Goal: Transaction & Acquisition: Purchase product/service

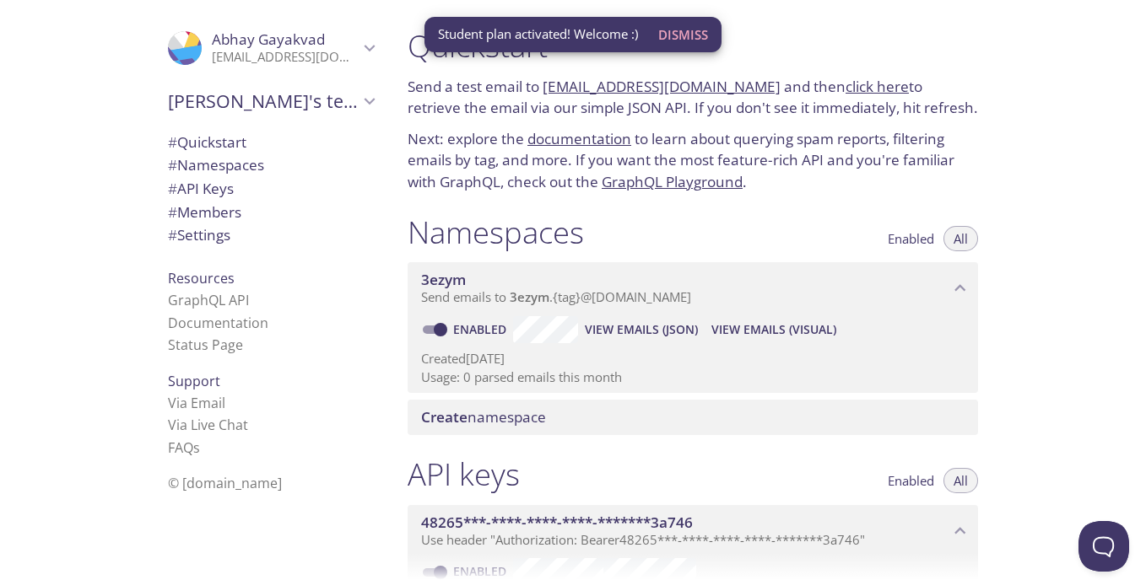
scroll to position [84, 0]
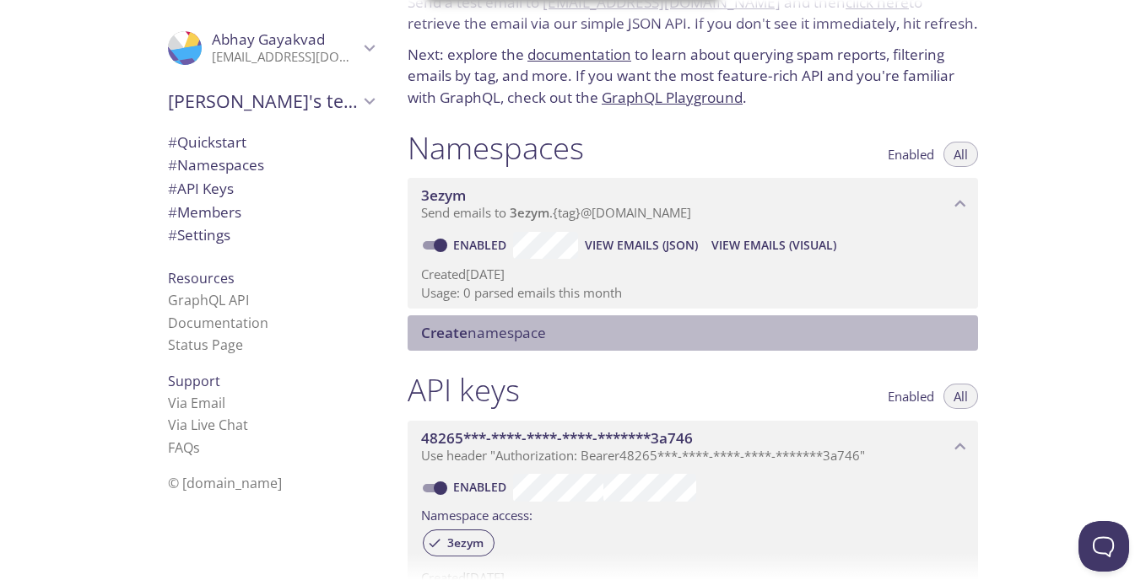
click at [507, 330] on span "Create namespace" at bounding box center [483, 332] width 125 height 19
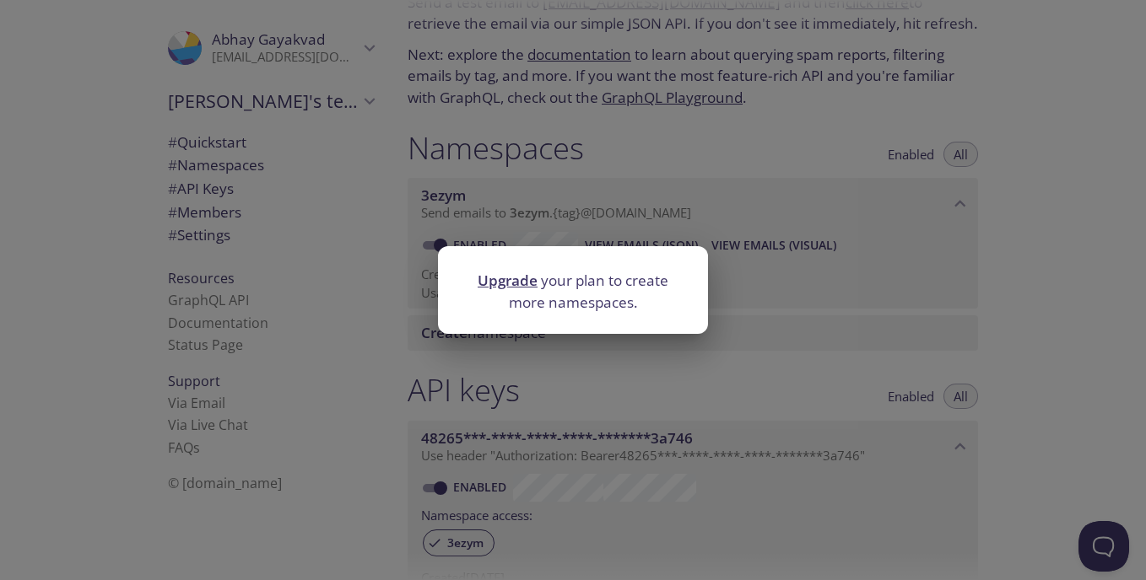
click at [768, 372] on div "Upgrade your plan to create more namespaces." at bounding box center [573, 290] width 1146 height 580
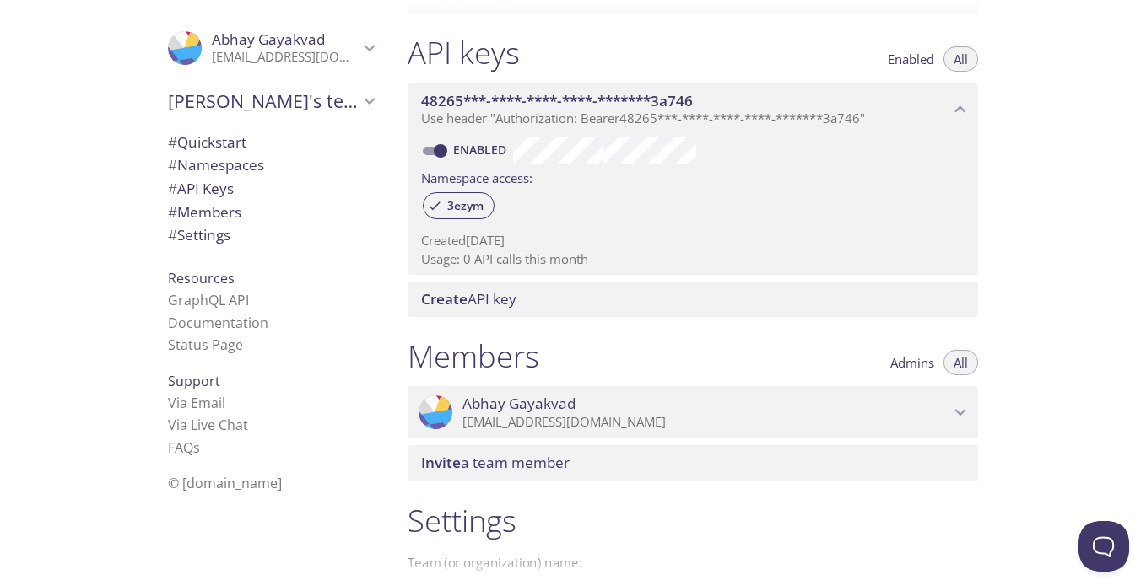
scroll to position [0, 0]
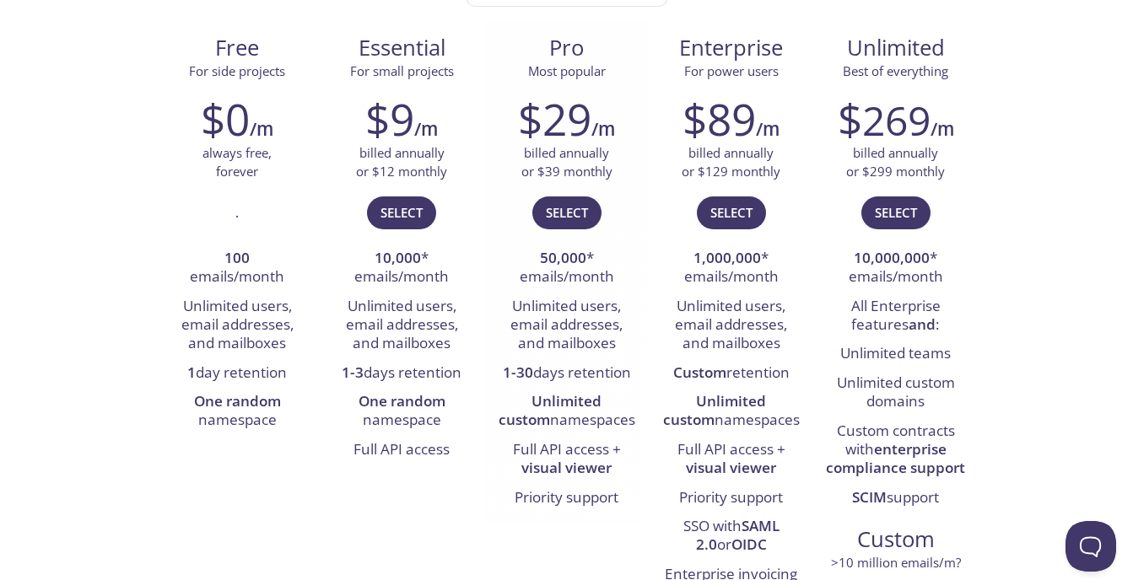
scroll to position [337, 0]
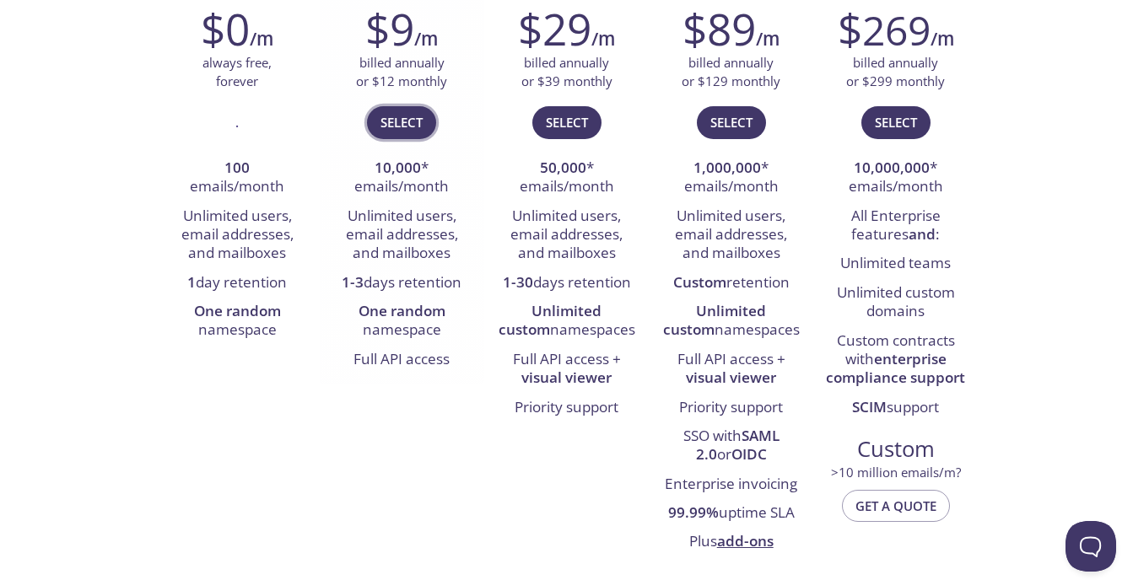
click at [391, 112] on span "Select" at bounding box center [401, 122] width 42 height 22
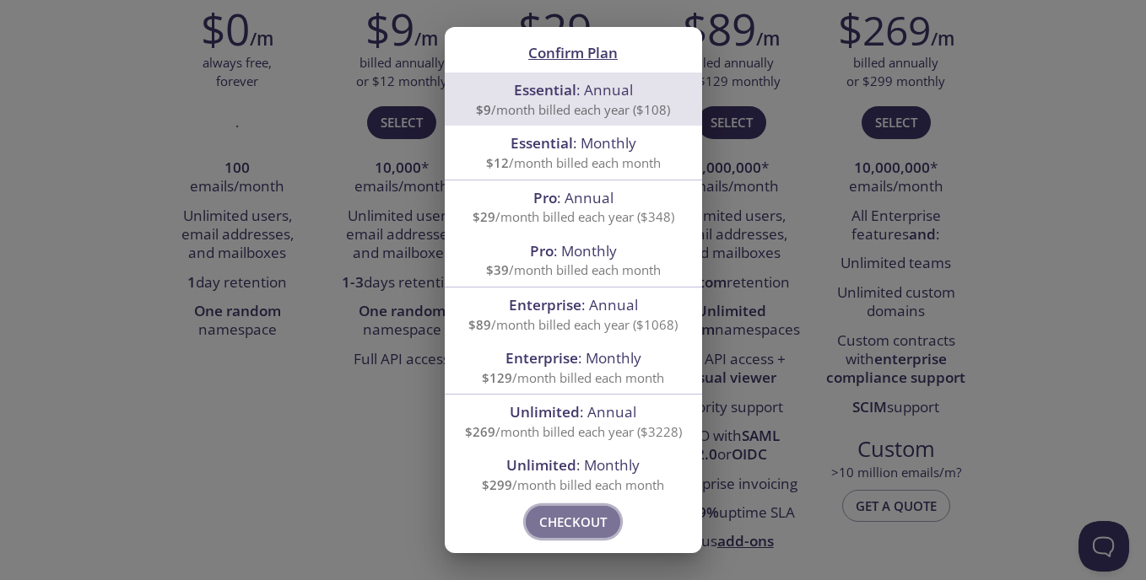
click at [561, 531] on span "Checkout" at bounding box center [572, 522] width 67 height 22
click at [348, 454] on div "Confirm Plan Essential : Annual $9 /month billed each year ($108) Essential : M…" at bounding box center [573, 290] width 1146 height 580
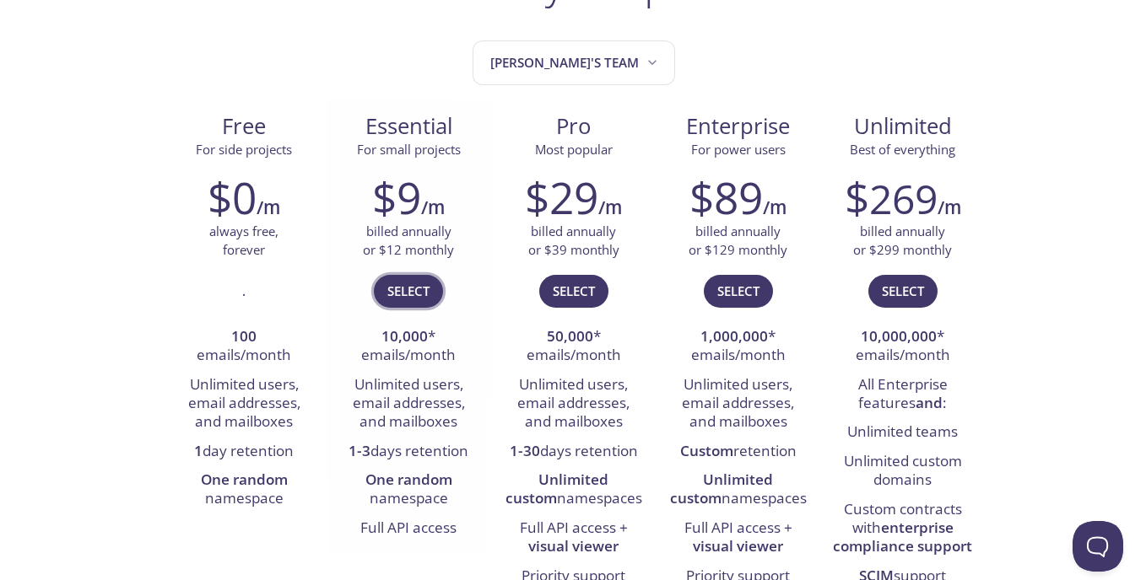
scroll to position [0, 0]
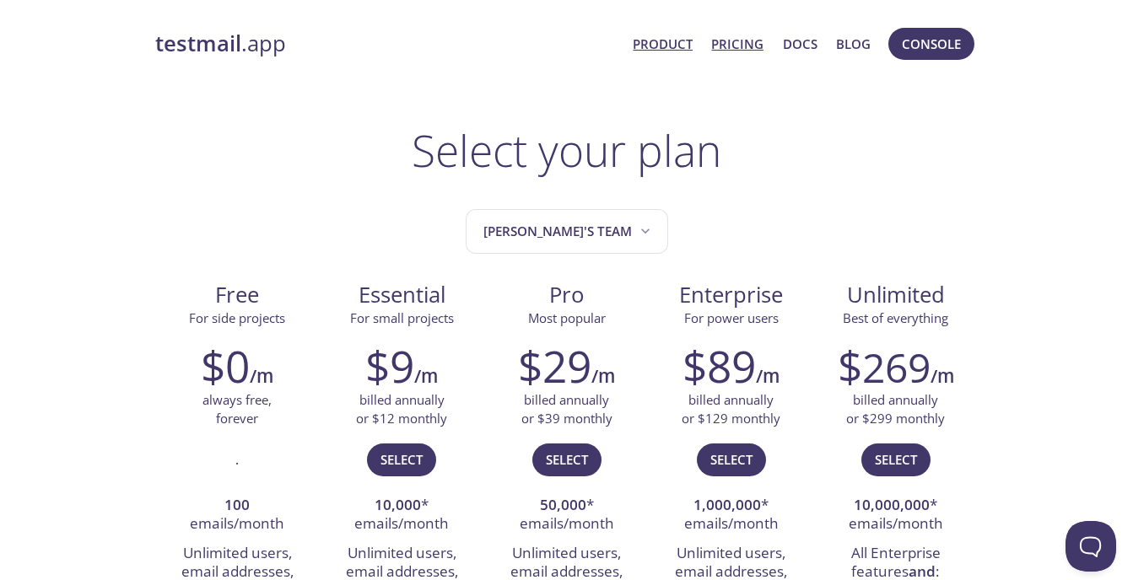
click at [649, 36] on link "Product" at bounding box center [663, 44] width 60 height 22
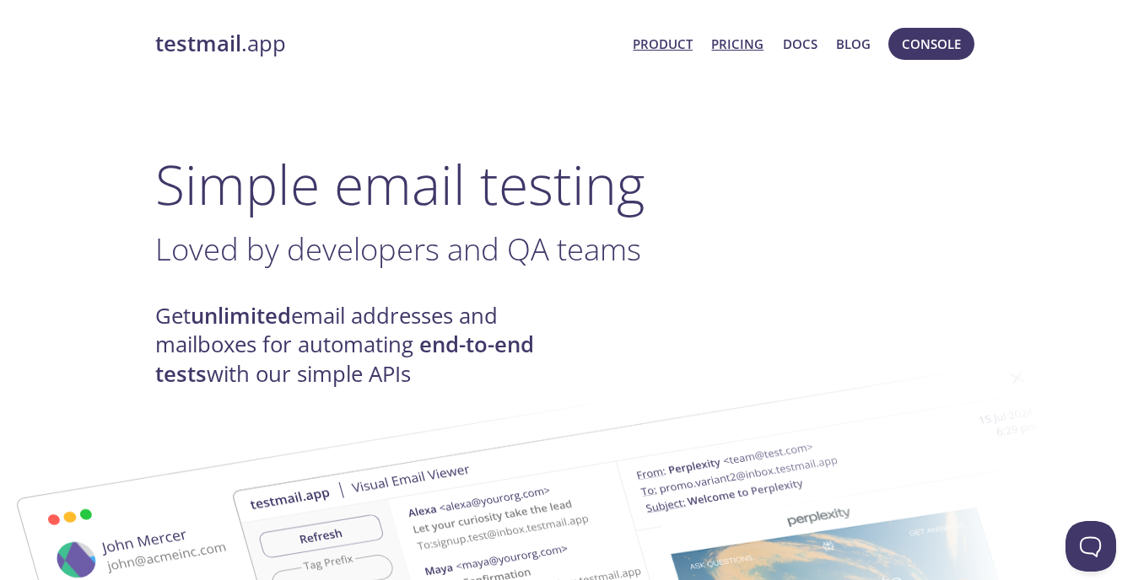
click at [747, 45] on link "Pricing" at bounding box center [737, 44] width 52 height 22
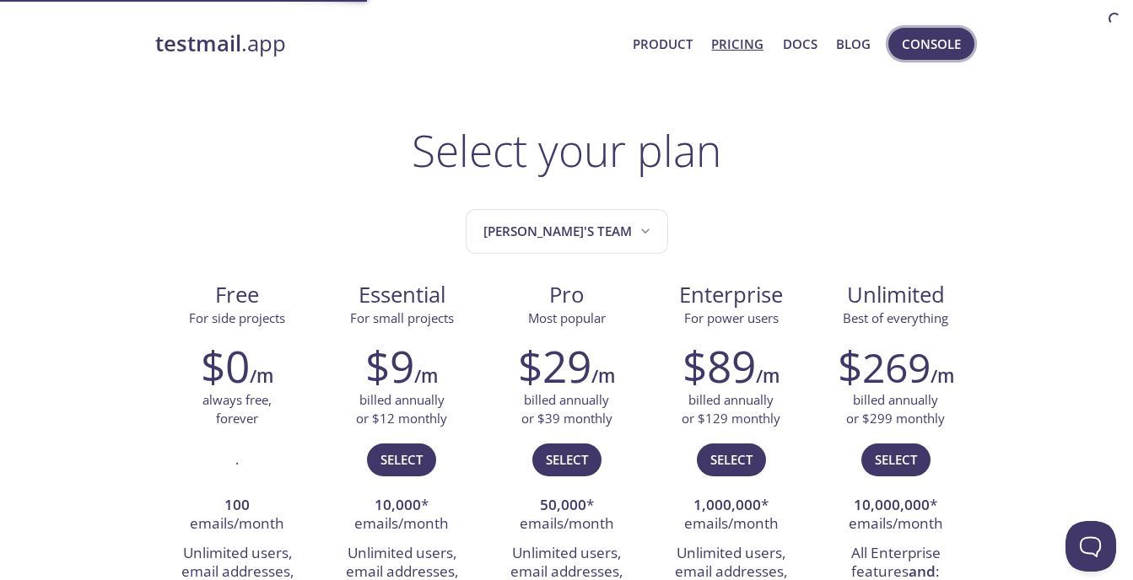
click at [941, 42] on span "Console" at bounding box center [931, 44] width 59 height 22
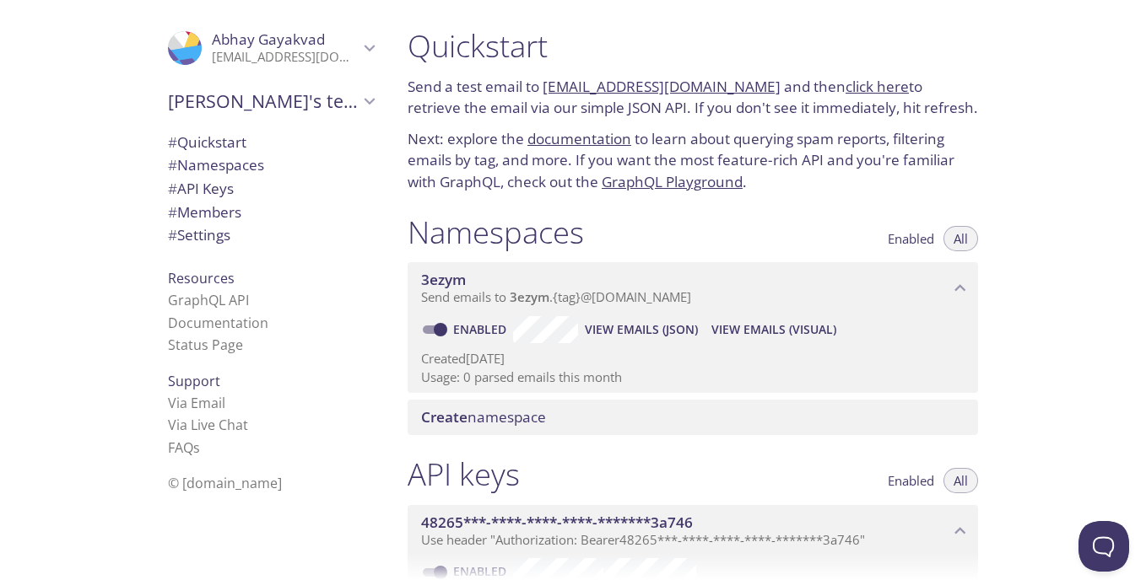
click at [531, 413] on span "Create namespace" at bounding box center [483, 416] width 125 height 19
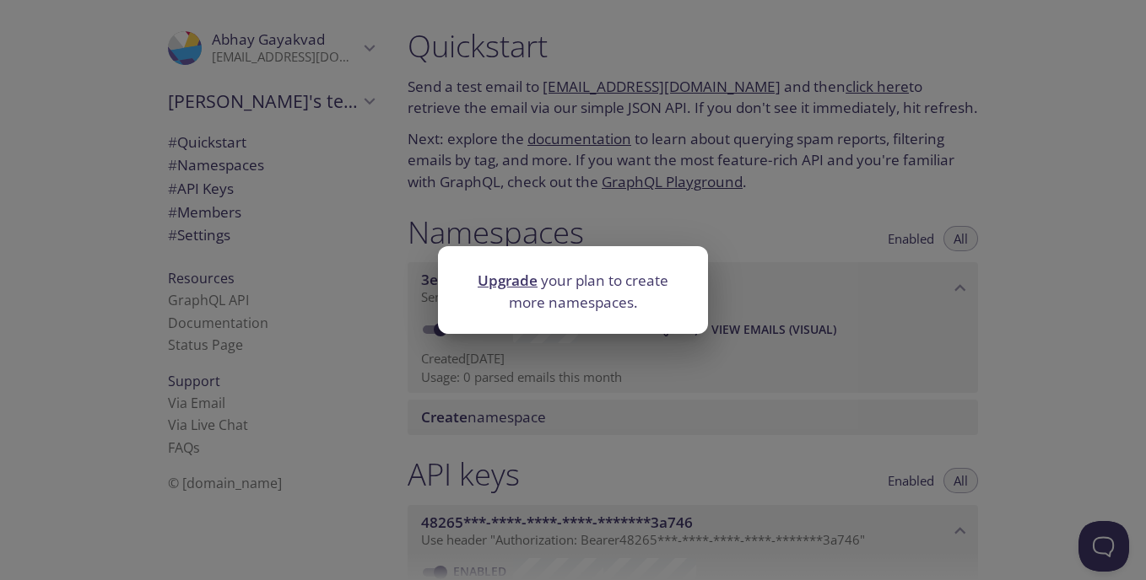
click at [549, 391] on div "Upgrade your plan to create more namespaces." at bounding box center [573, 290] width 1146 height 580
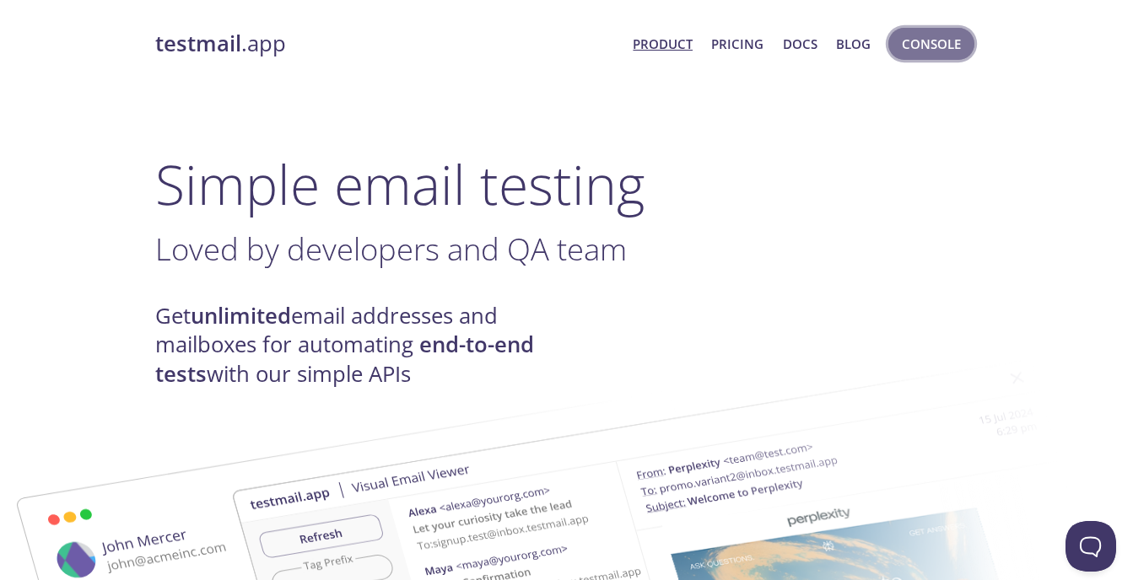
click at [916, 54] on span "Console" at bounding box center [931, 44] width 59 height 22
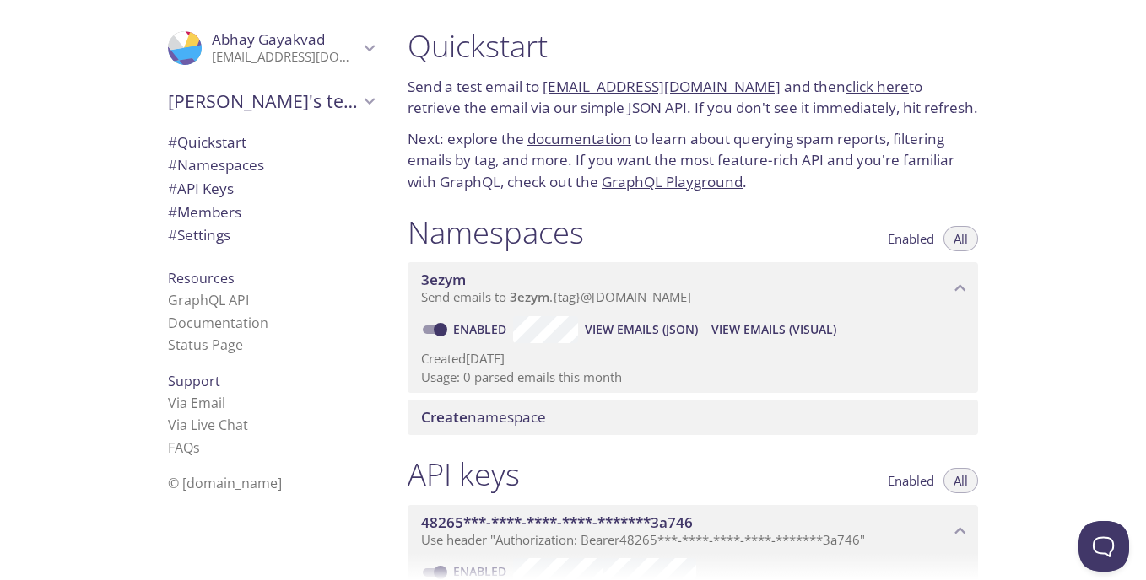
click at [555, 418] on span "Create namespace" at bounding box center [696, 417] width 550 height 19
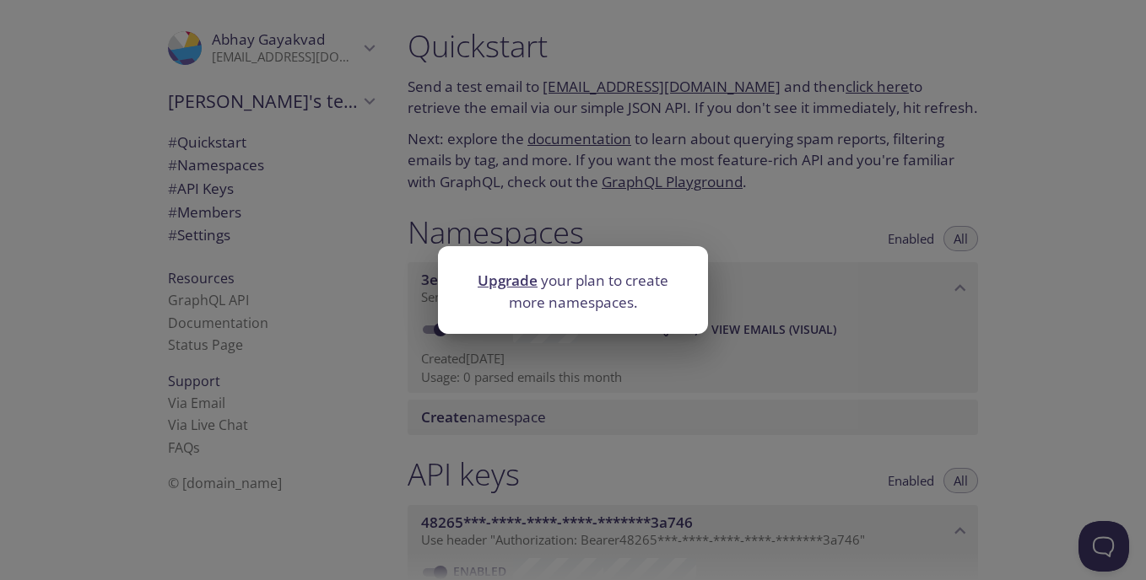
click at [507, 279] on link "Upgrade" at bounding box center [507, 280] width 60 height 19
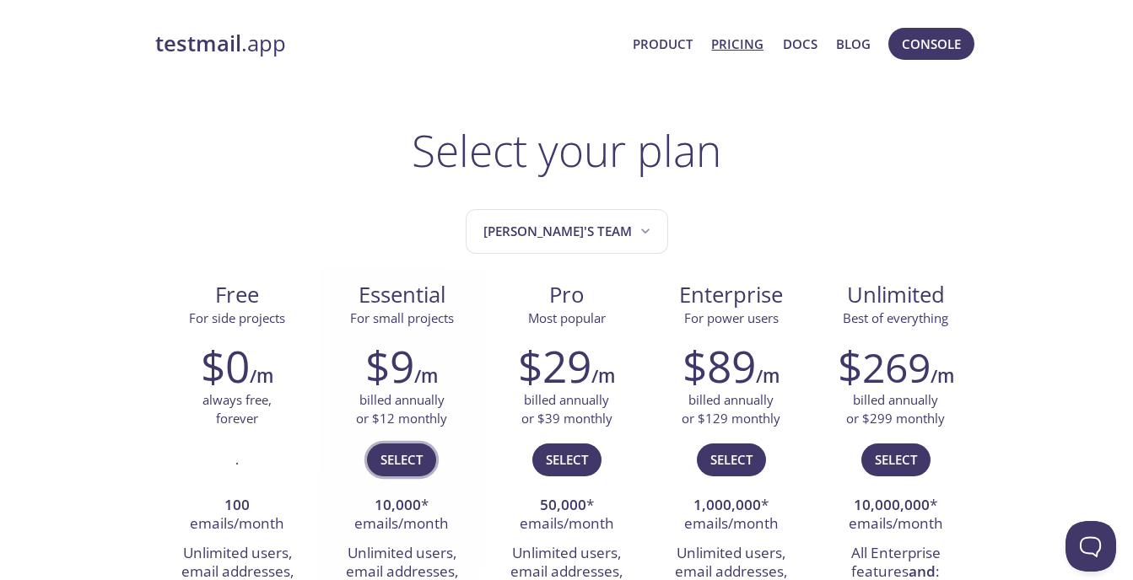
click at [396, 466] on span "Select" at bounding box center [401, 460] width 42 height 22
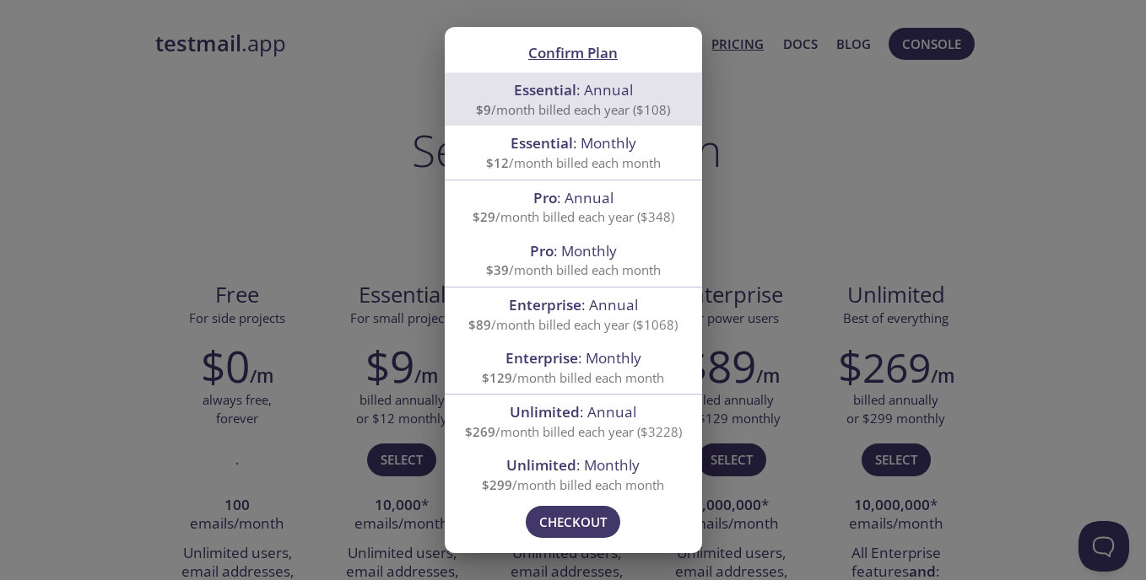
click at [580, 150] on span "Essential : Monthly" at bounding box center [573, 142] width 126 height 19
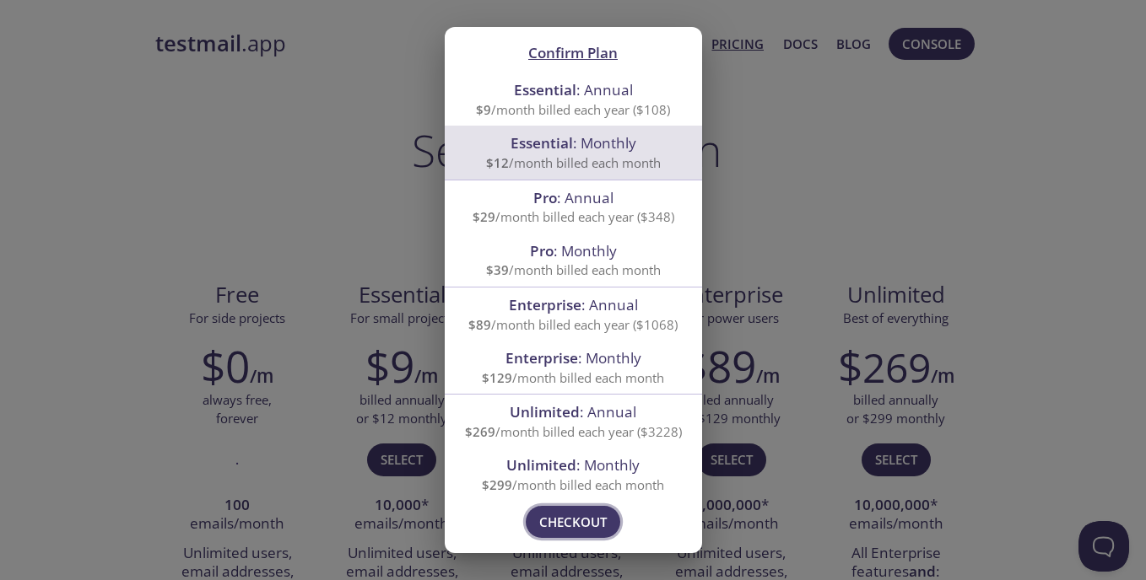
click at [585, 533] on span "Checkout" at bounding box center [572, 522] width 67 height 22
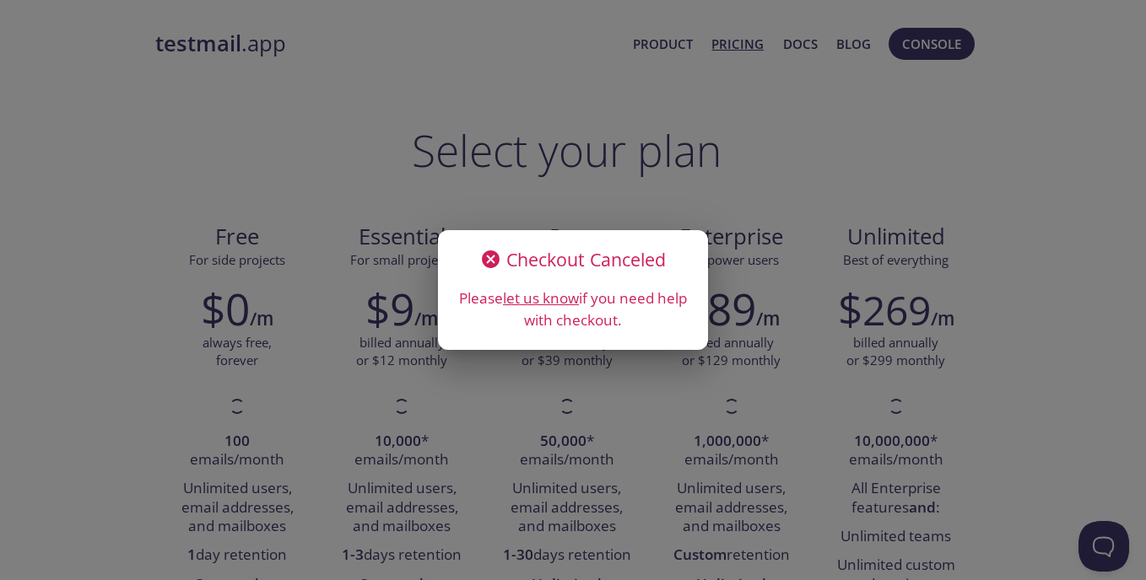
click at [649, 389] on div "Checkout Canceled Please let us know if you need help with checkout." at bounding box center [573, 290] width 1146 height 580
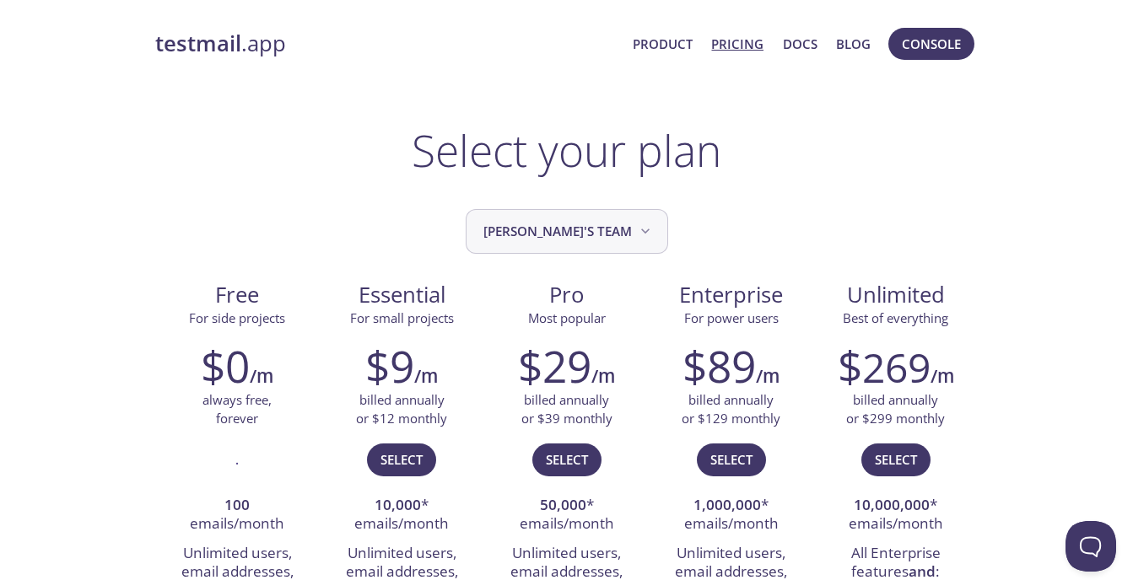
click at [626, 233] on button "[PERSON_NAME]'s team" at bounding box center [567, 231] width 202 height 45
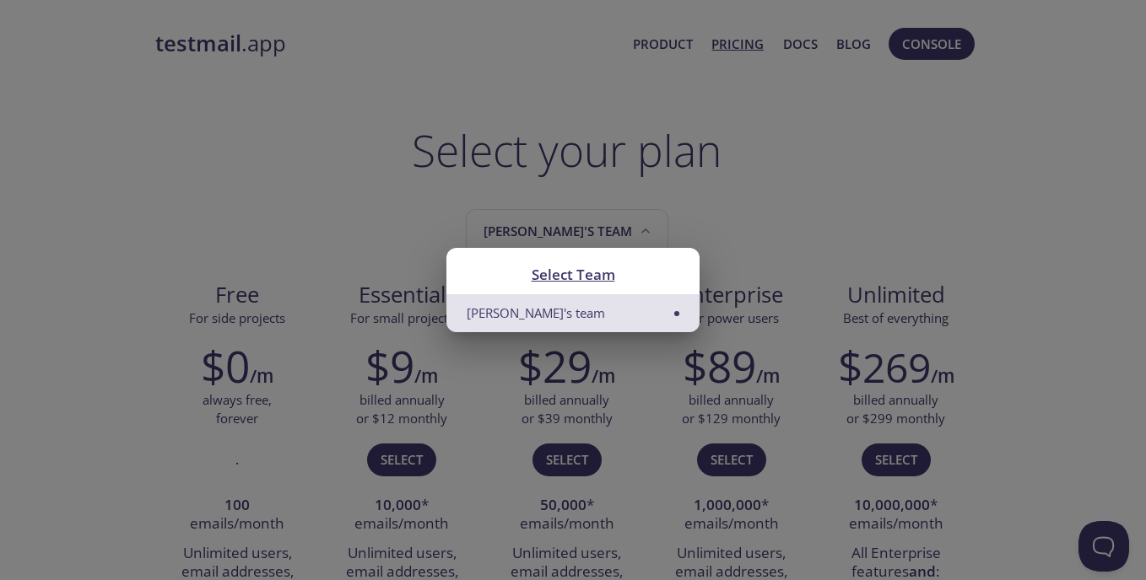
click at [872, 220] on div "Select Team Abhay's team" at bounding box center [573, 290] width 1146 height 580
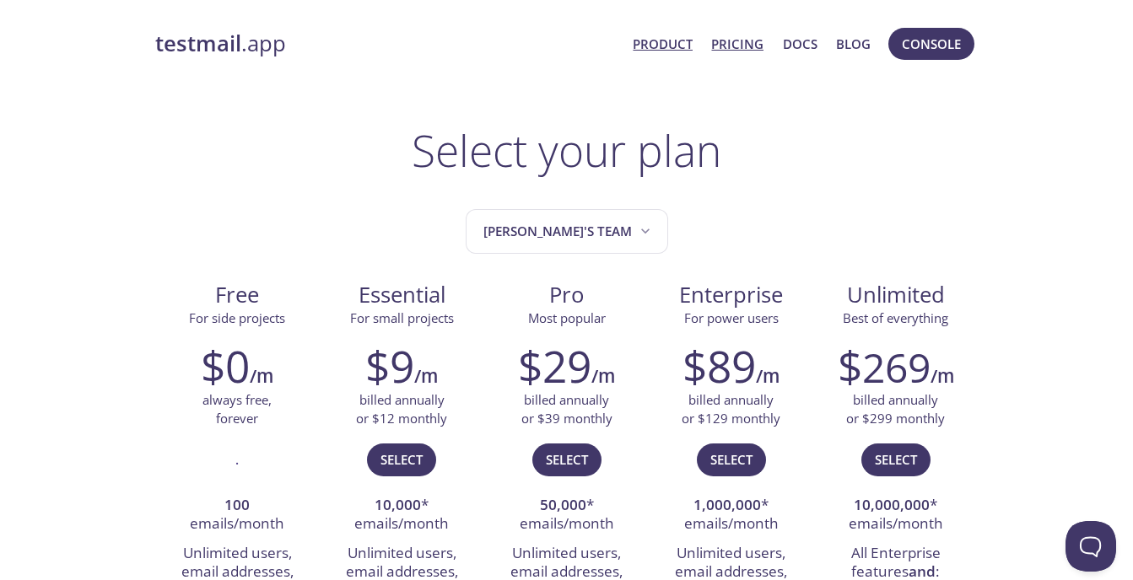
click at [654, 43] on link "Product" at bounding box center [663, 44] width 60 height 22
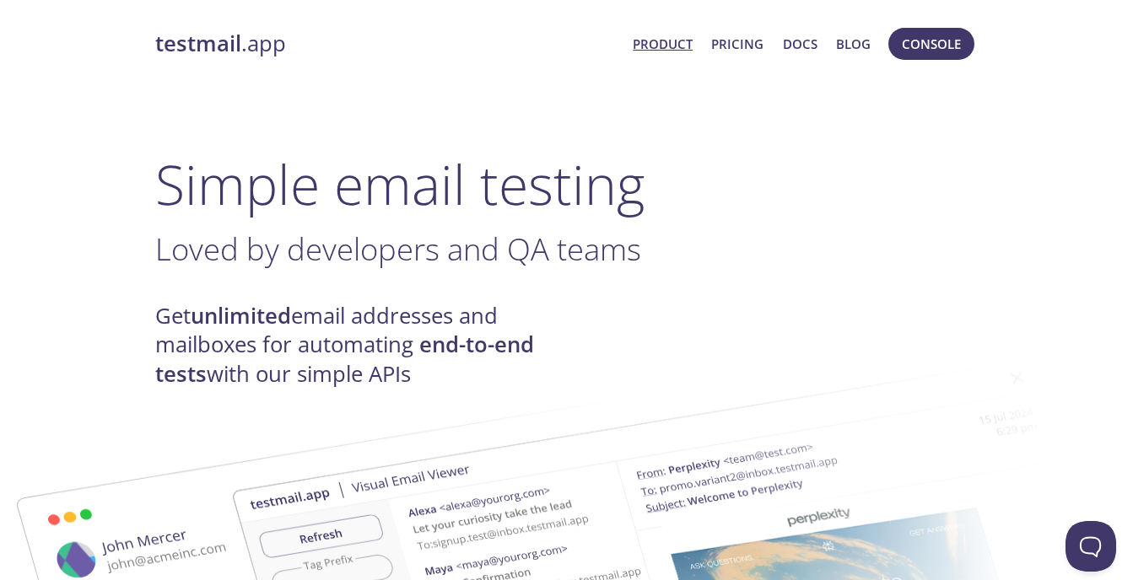
scroll to position [84, 0]
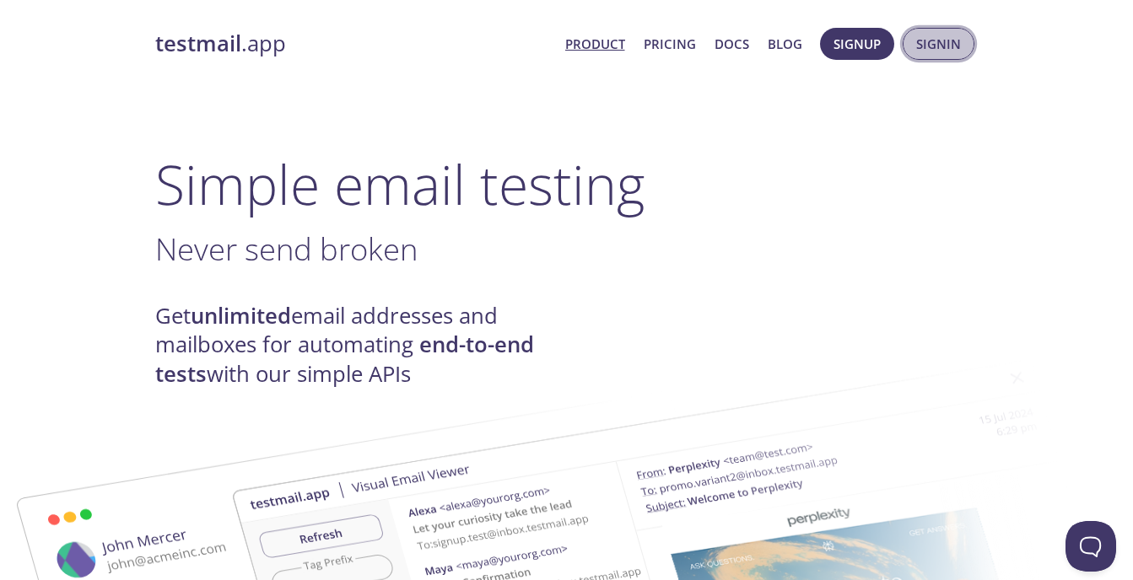
click at [920, 46] on span "Signin" at bounding box center [938, 44] width 45 height 22
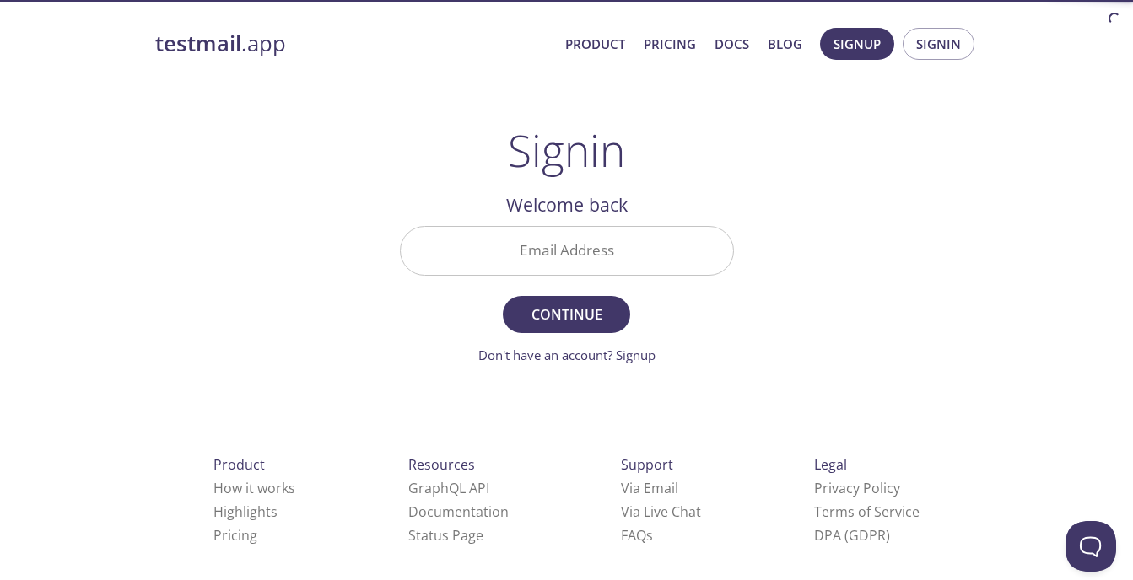
click at [511, 245] on input "Email Address" at bounding box center [567, 251] width 332 height 48
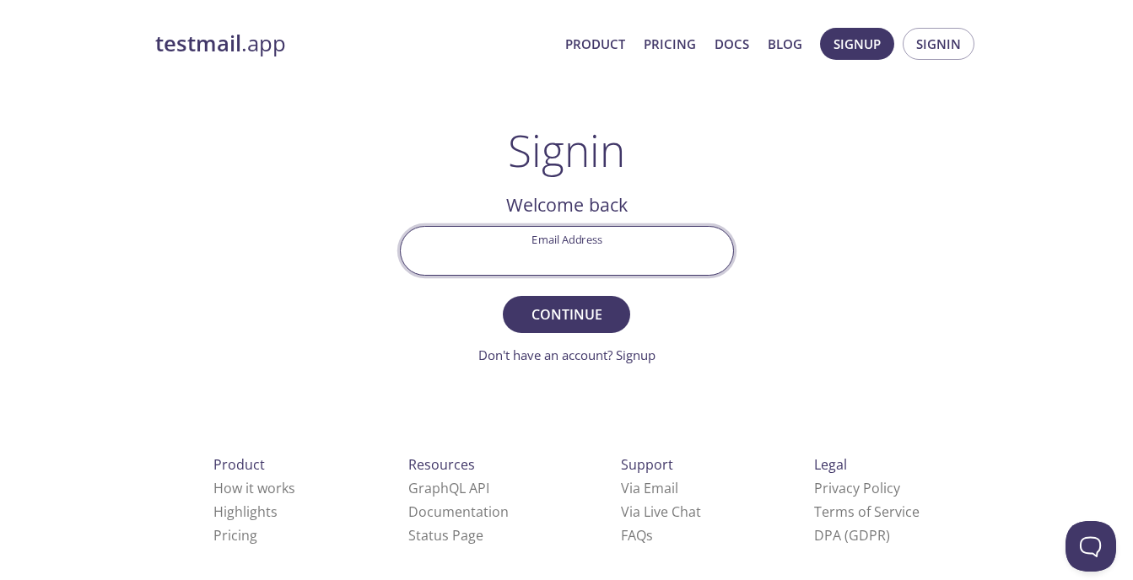
type input "[EMAIL_ADDRESS][DOMAIN_NAME]"
click at [607, 331] on button "Continue" at bounding box center [566, 314] width 127 height 37
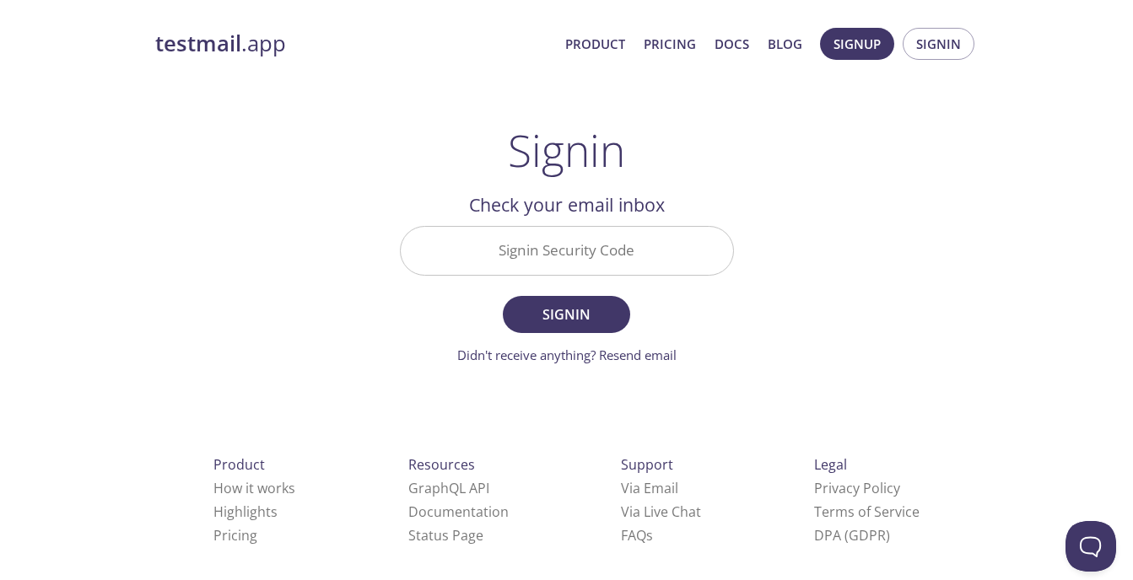
click at [585, 253] on input "Signin Security Code" at bounding box center [567, 251] width 332 height 48
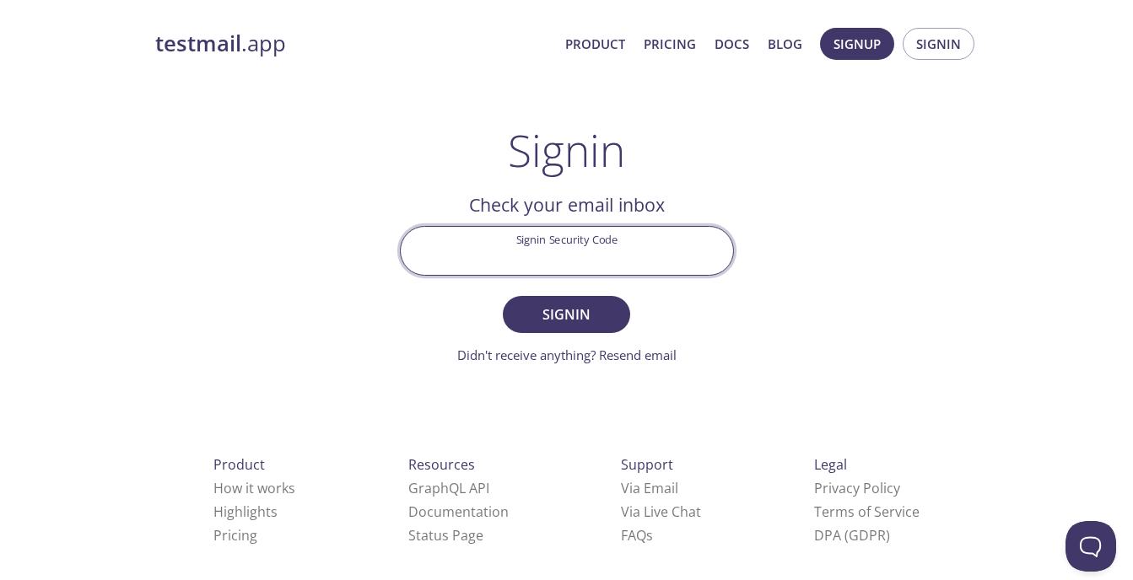
click at [472, 251] on input "Signin Security Code" at bounding box center [567, 251] width 332 height 48
paste input "ZF8AYJF"
type input "ZF8AYJF"
click at [787, 276] on div "testmail .app Product Pricing Docs Blog Signup Signin Signin Welcome back Email…" at bounding box center [567, 369] width 864 height 704
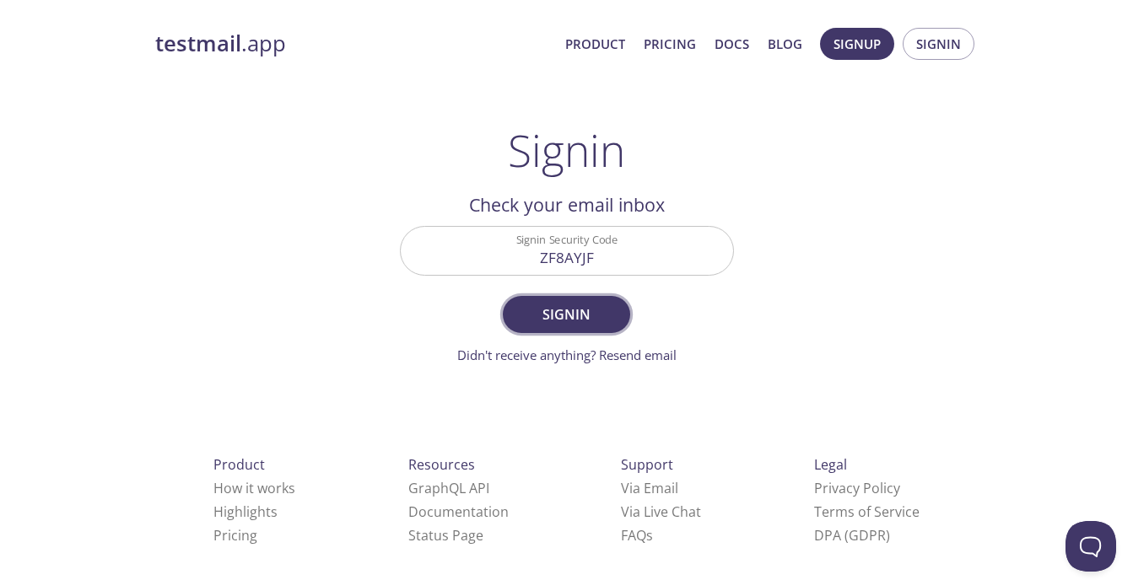
click at [561, 316] on span "Signin" at bounding box center [565, 315] width 89 height 24
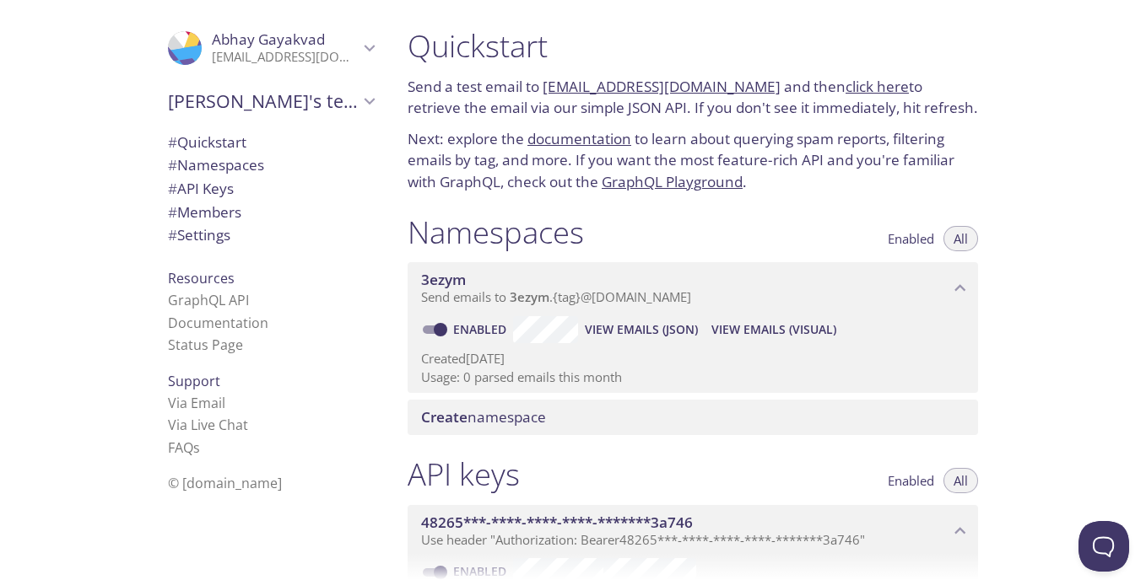
click at [221, 208] on span "# Members" at bounding box center [204, 211] width 73 height 19
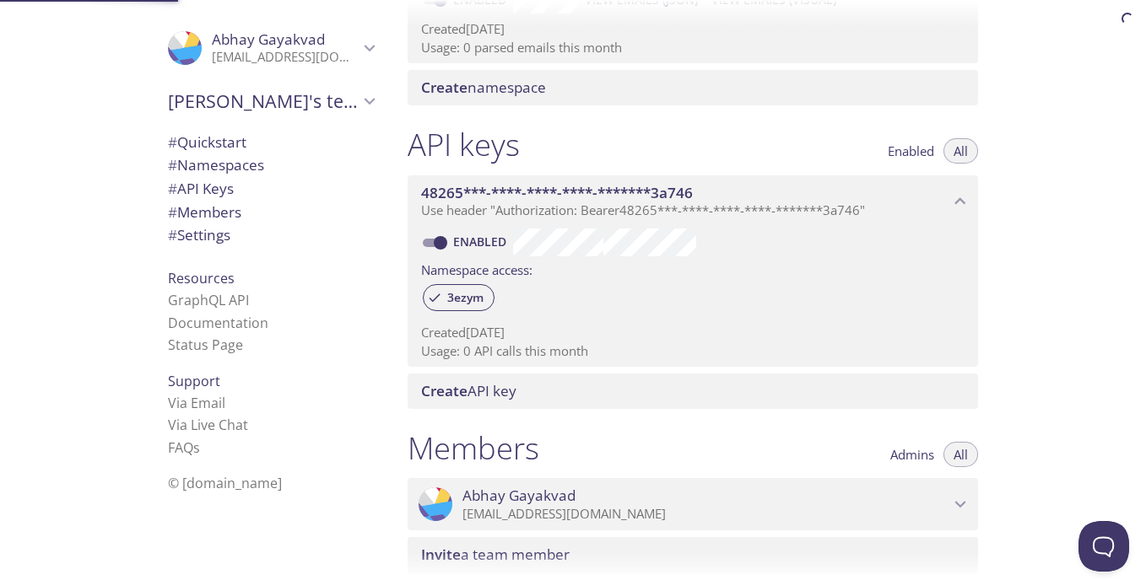
scroll to position [619, 0]
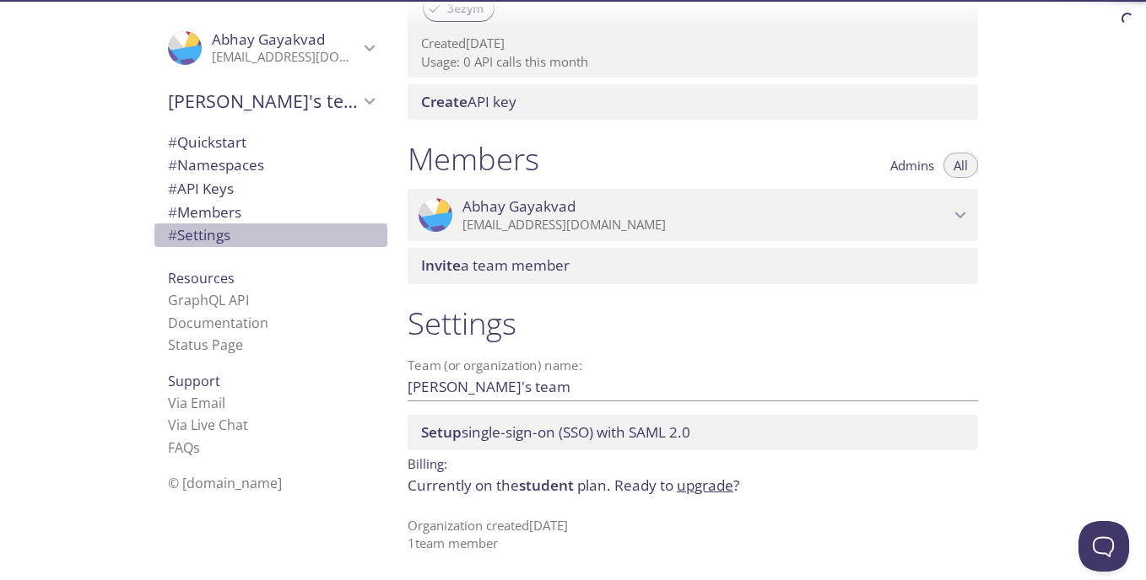
click at [213, 243] on span "# Settings" at bounding box center [199, 234] width 62 height 19
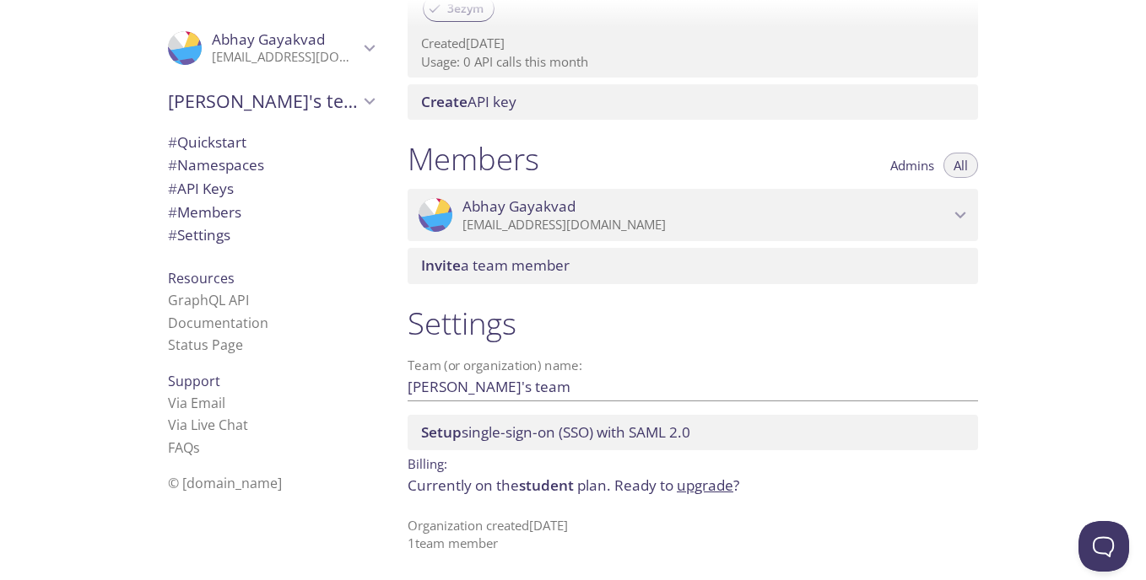
click at [233, 228] on span "# Settings" at bounding box center [271, 235] width 206 height 22
click at [954, 218] on icon "Abhay Gayakvad" at bounding box center [960, 215] width 22 height 22
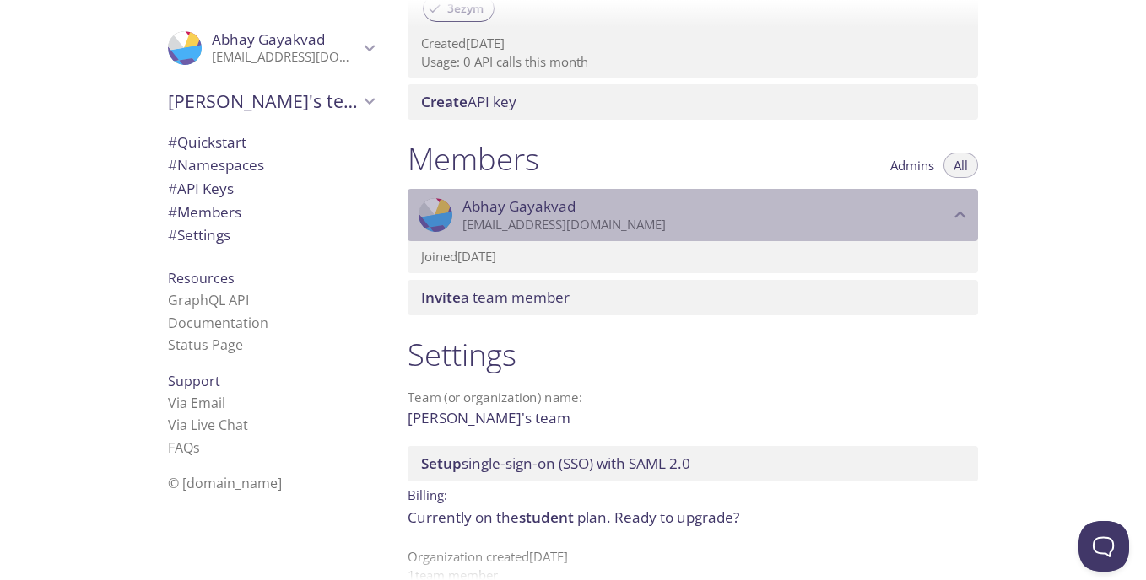
click at [936, 215] on span "[PERSON_NAME]" at bounding box center [705, 206] width 487 height 19
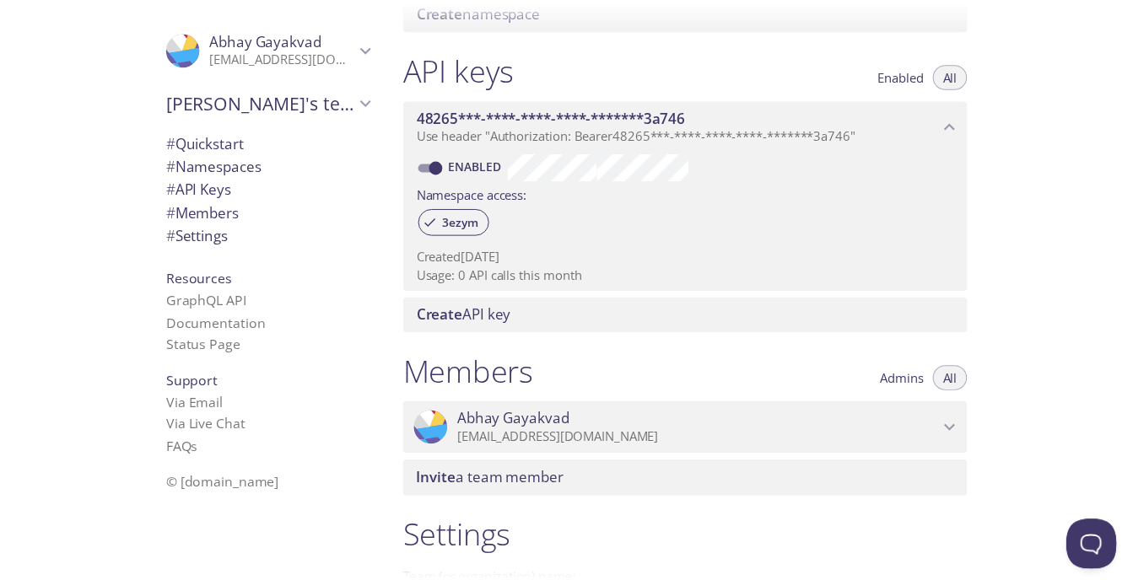
scroll to position [282, 0]
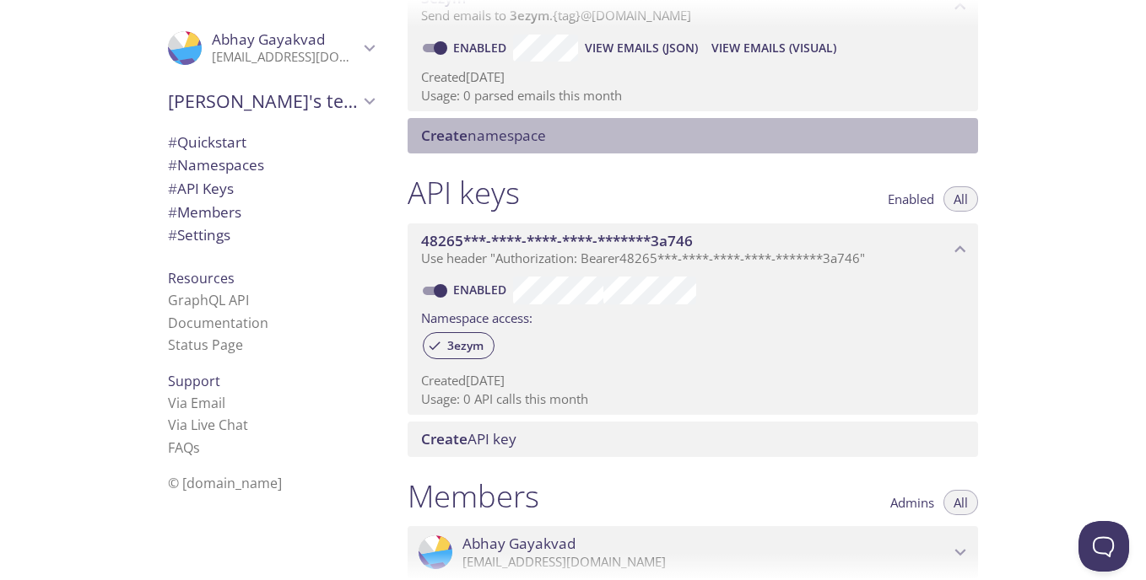
click at [561, 126] on div "Create namespace" at bounding box center [692, 135] width 570 height 35
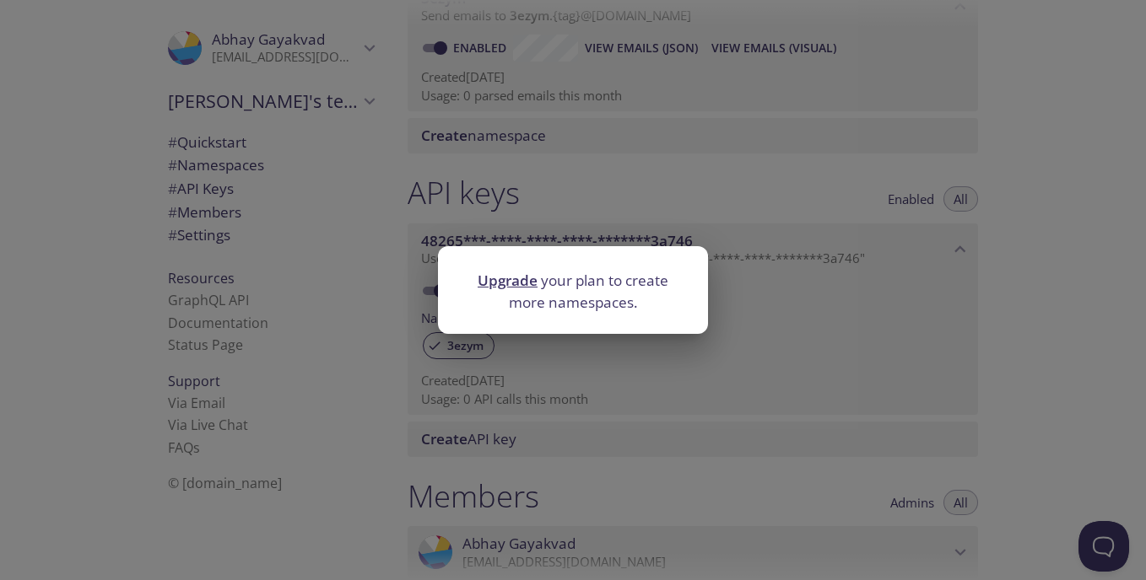
click at [501, 285] on link "Upgrade" at bounding box center [507, 280] width 60 height 19
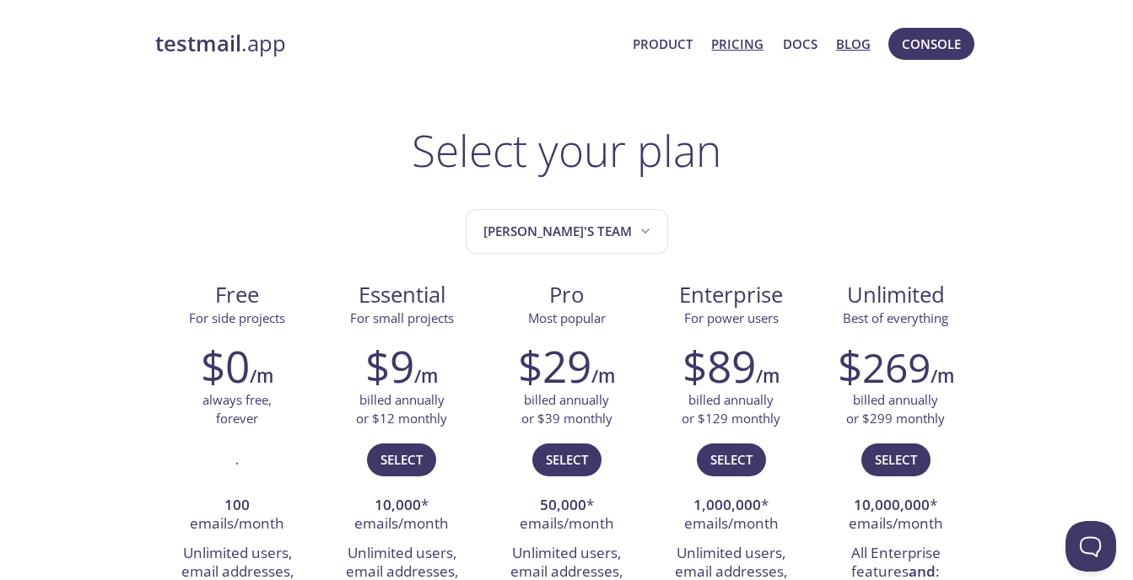
click at [849, 46] on link "Blog" at bounding box center [853, 44] width 35 height 22
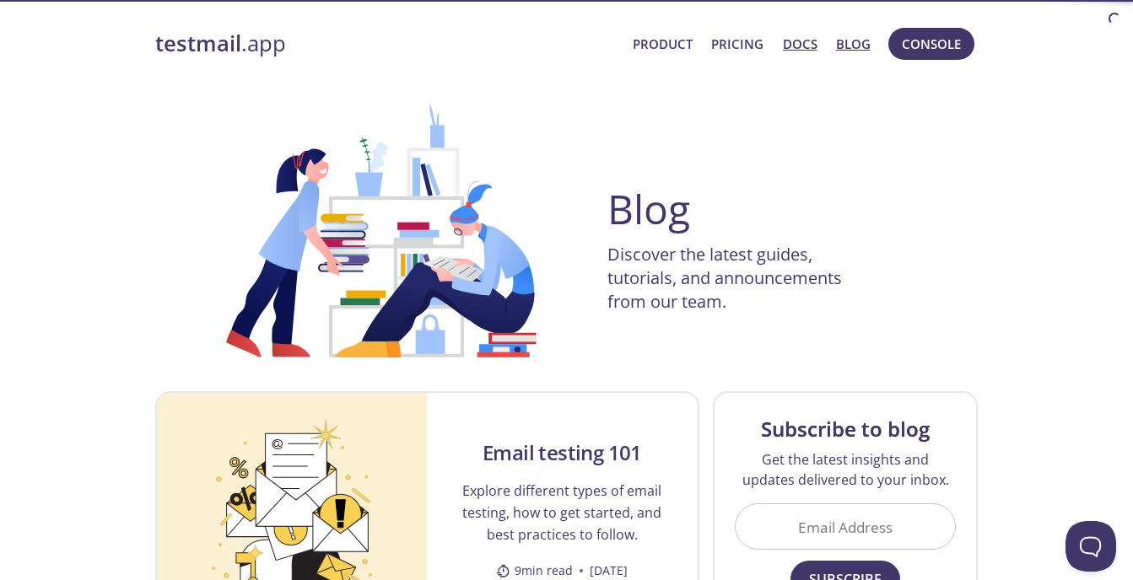
click at [796, 43] on link "Docs" at bounding box center [800, 44] width 35 height 22
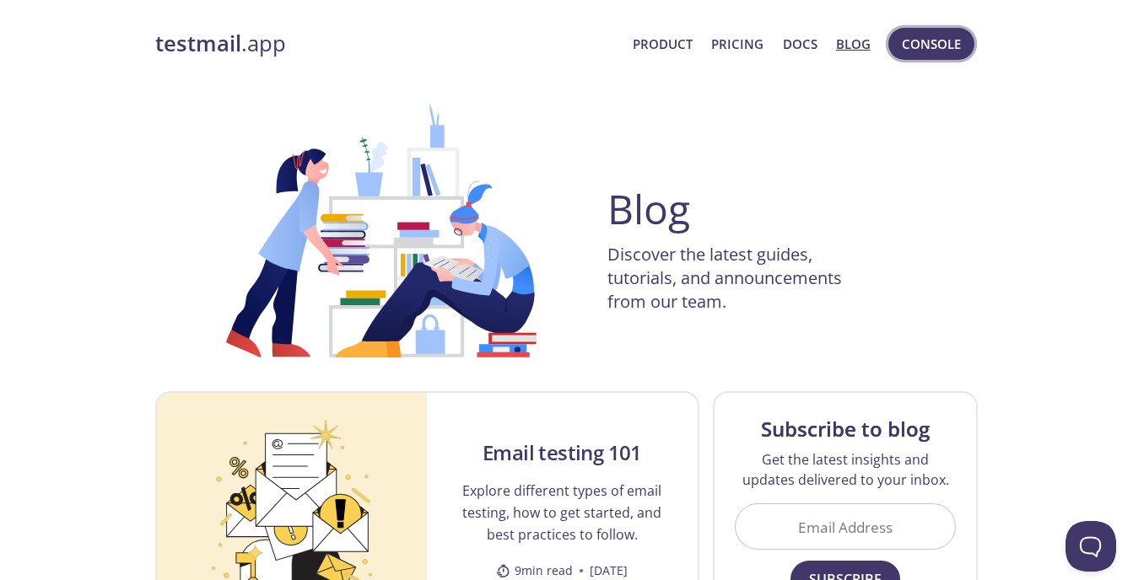
click at [902, 45] on span "Console" at bounding box center [931, 44] width 59 height 22
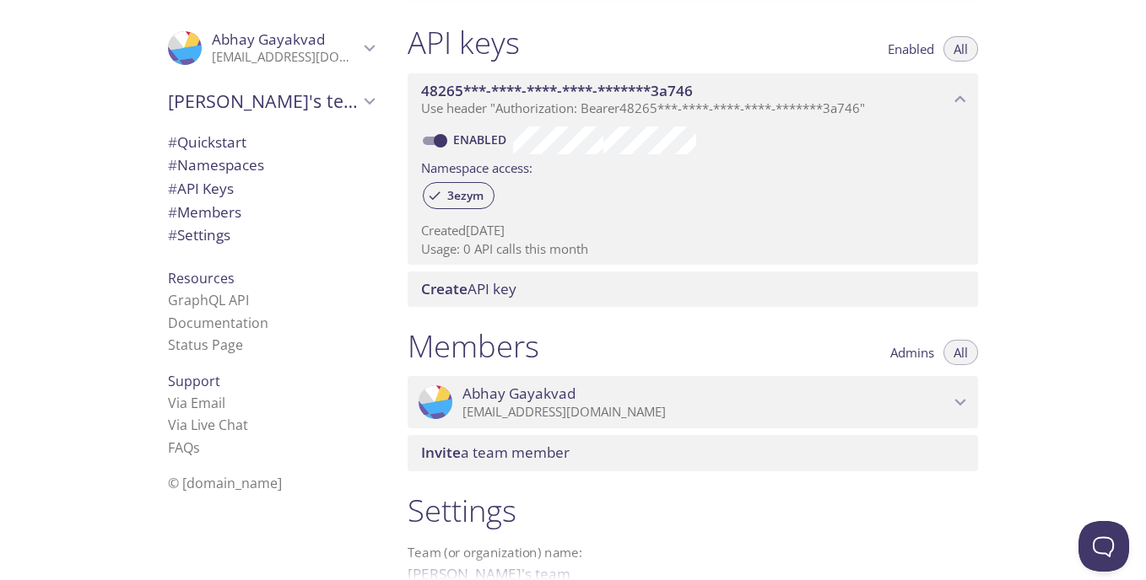
scroll to position [590, 0]
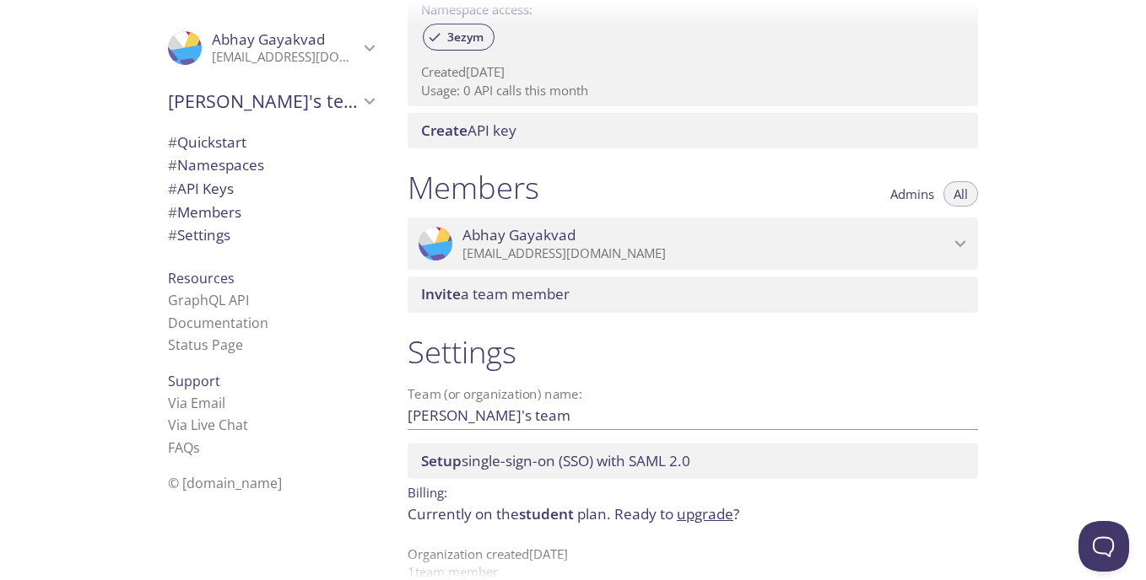
click at [901, 194] on span "Admins" at bounding box center [912, 194] width 44 height 0
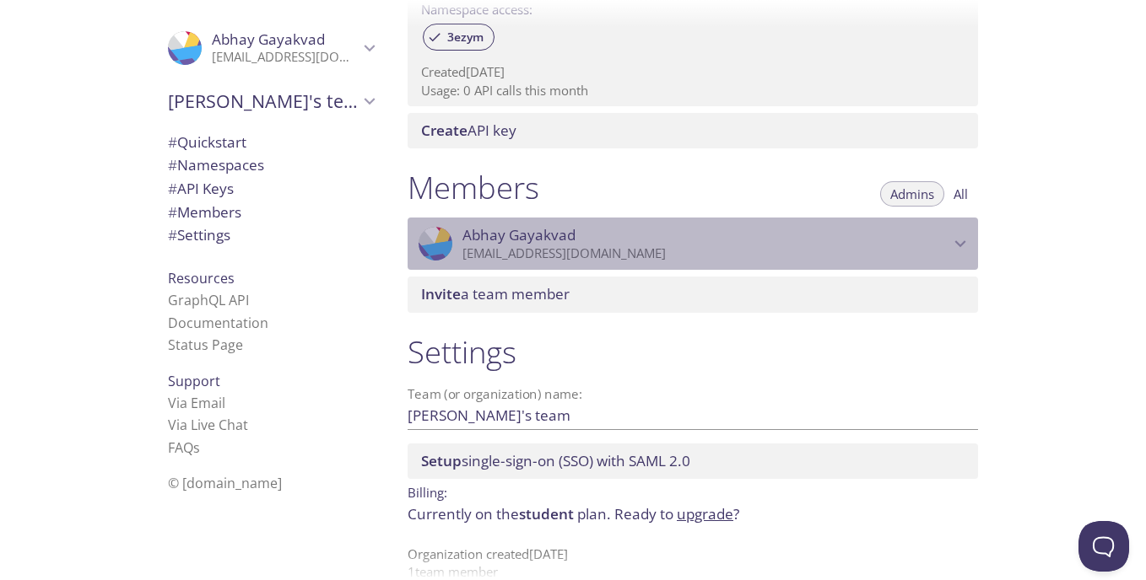
click at [930, 232] on span "[PERSON_NAME]" at bounding box center [705, 235] width 487 height 19
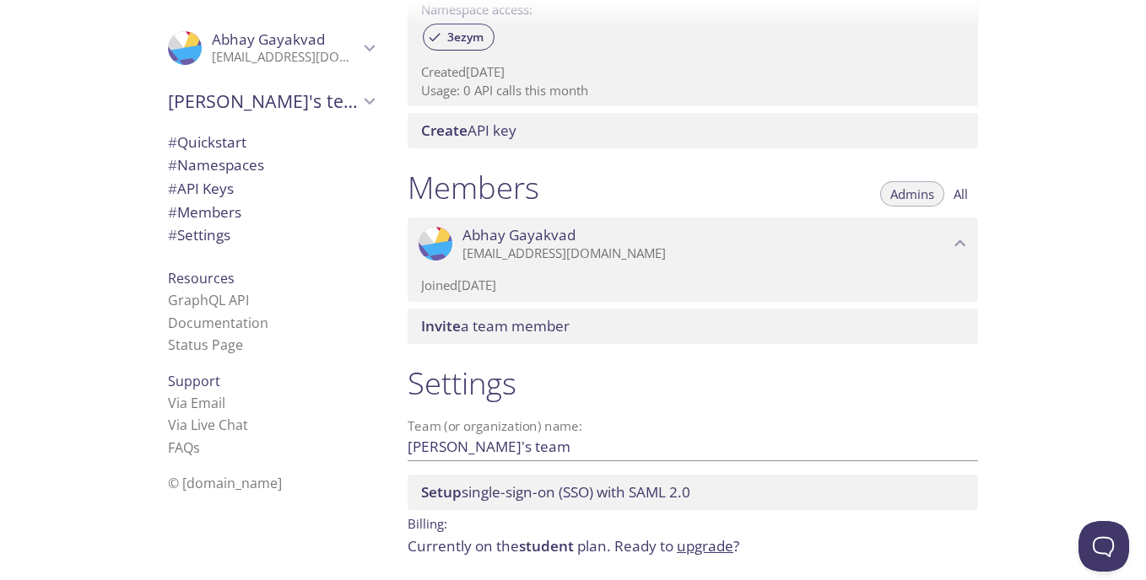
click at [327, 65] on p "[EMAIL_ADDRESS][DOMAIN_NAME]" at bounding box center [285, 57] width 147 height 17
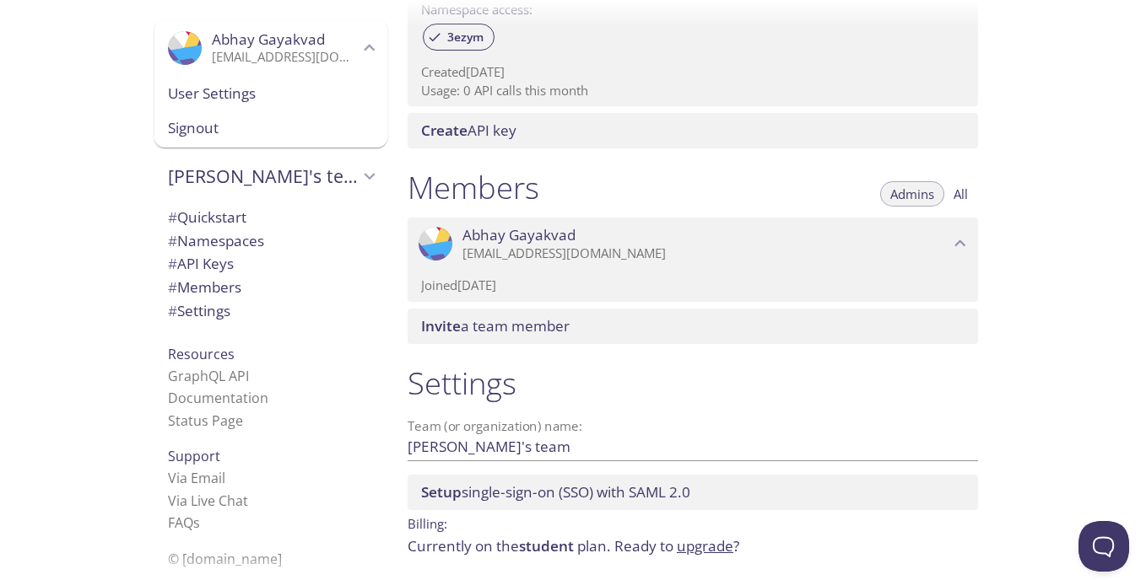
drag, startPoint x: 256, startPoint y: 140, endPoint x: 277, endPoint y: 99, distance: 46.0
click at [277, 99] on div "User Settings Signout" at bounding box center [270, 112] width 233 height 72
click at [277, 99] on span "User Settings" at bounding box center [271, 94] width 206 height 22
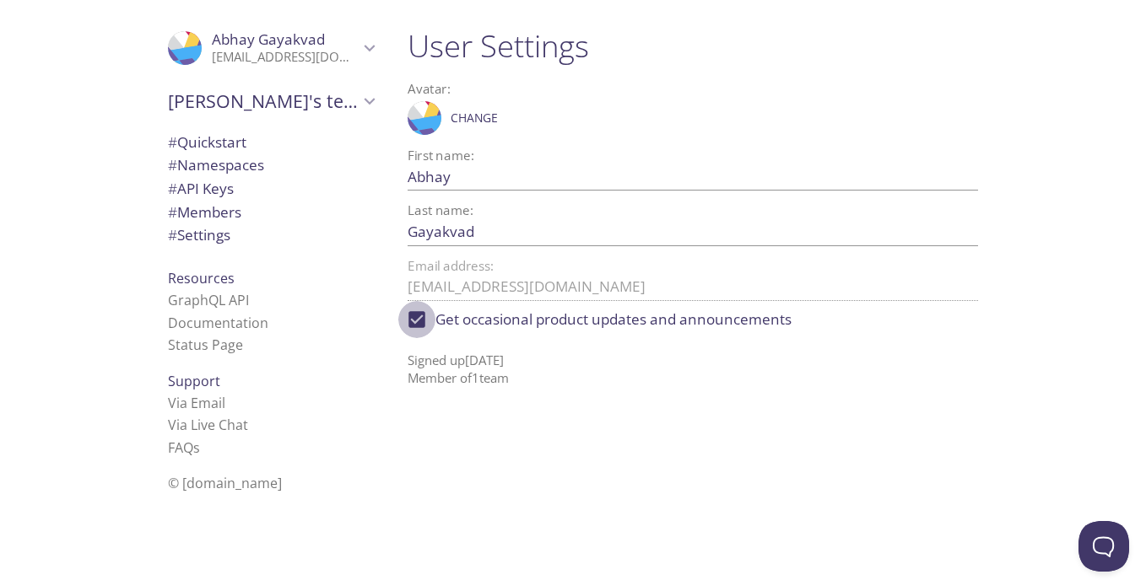
click at [416, 319] on input "Get occasional product updates and announcements" at bounding box center [416, 319] width 37 height 37
checkbox input "false"
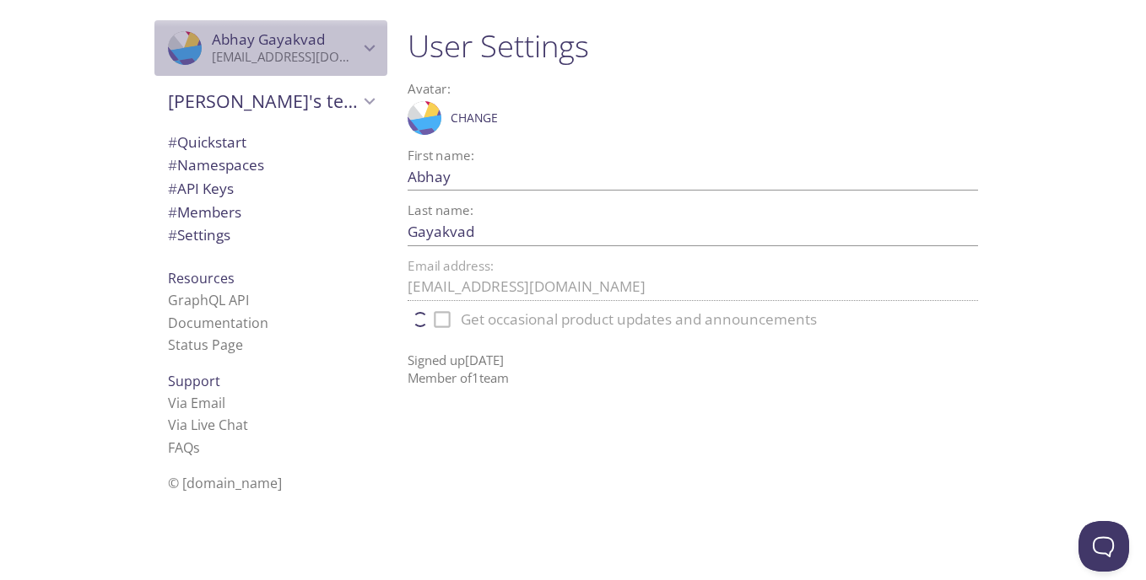
click at [288, 45] on span "[PERSON_NAME]" at bounding box center [268, 39] width 113 height 19
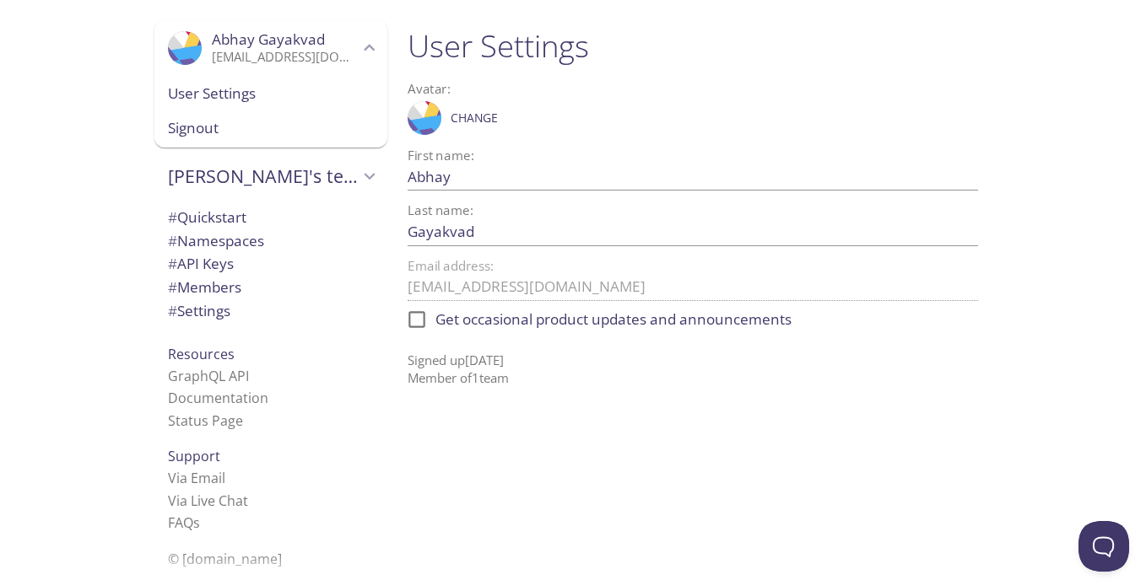
click at [252, 149] on div ".cls-1 { fill: #6d5ca8; } .cls-2 { fill: #3fc191; } .cls-3 { fill: #3b4752; } .…" at bounding box center [270, 87] width 233 height 134
click at [242, 142] on div "Signout" at bounding box center [270, 129] width 233 height 37
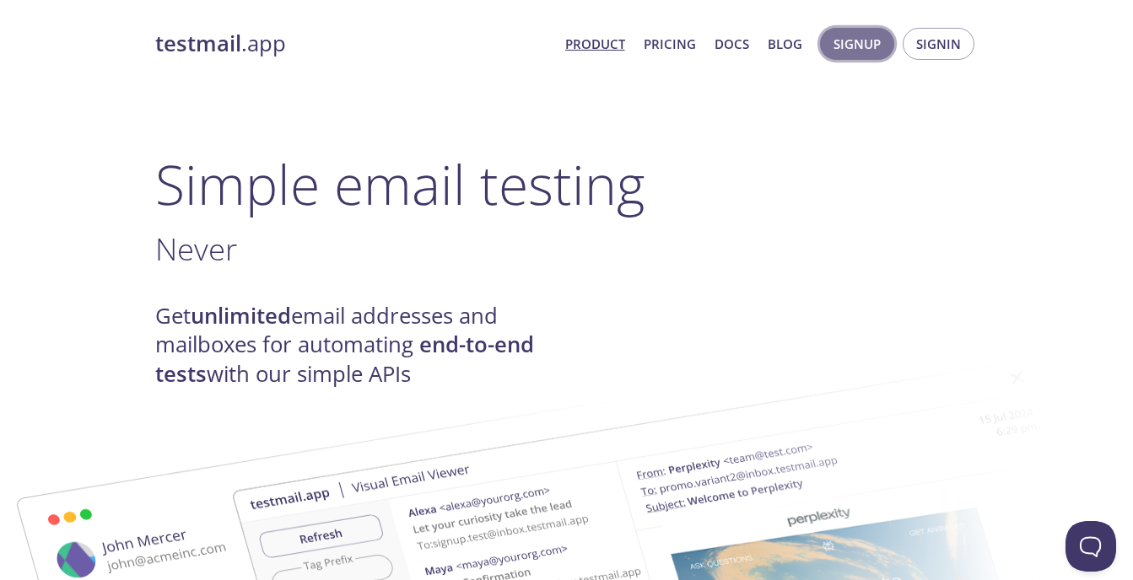
click at [880, 40] on span "Signup" at bounding box center [856, 44] width 47 height 22
